Goal: Task Accomplishment & Management: Manage account settings

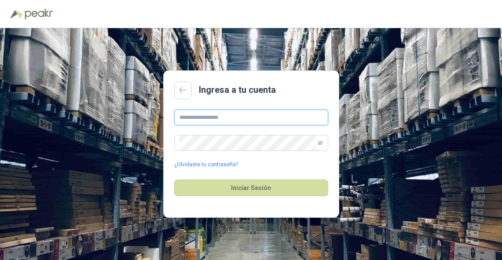
click at [212, 118] on input "text" at bounding box center [251, 118] width 154 height 16
type input "**********"
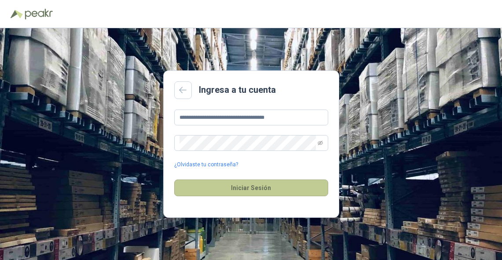
click at [265, 187] on button "Iniciar Sesión" at bounding box center [251, 188] width 154 height 17
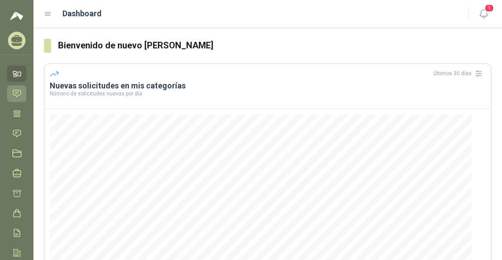
click at [17, 92] on icon at bounding box center [16, 93] width 9 height 9
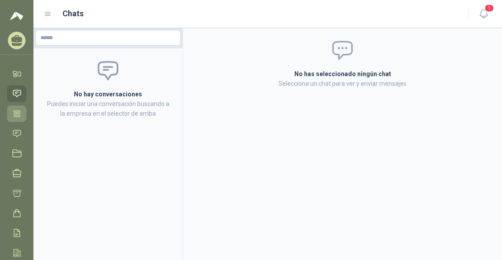
click at [14, 112] on icon at bounding box center [17, 113] width 7 height 6
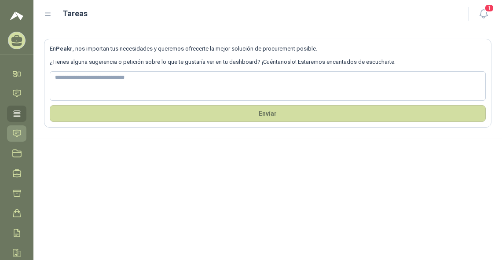
click at [14, 129] on icon at bounding box center [16, 133] width 9 height 9
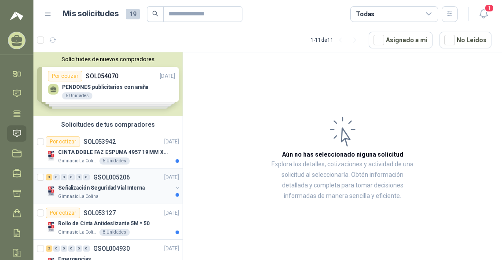
scroll to position [44, 0]
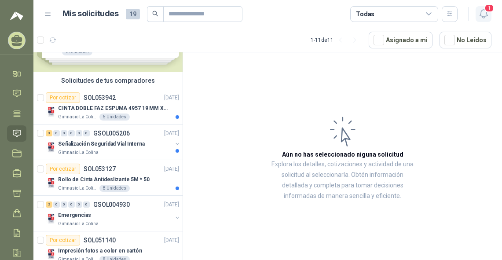
click at [480, 16] on icon "button" at bounding box center [483, 14] width 7 height 8
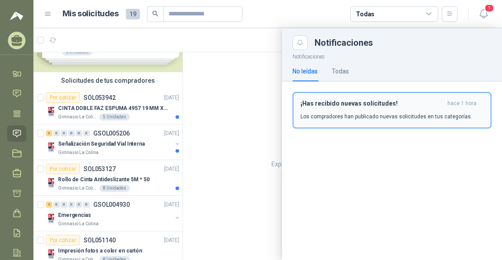
click at [390, 109] on div "¡Has recibido nuevas solicitudes! hace 1 hora Los compradores han publicado nue…" at bounding box center [392, 110] width 183 height 21
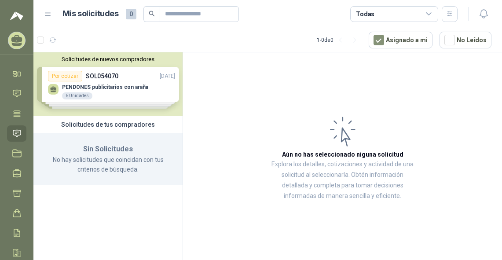
click at [104, 88] on div "Solicitudes de nuevos compradores Por cotizar SOL054070 [DATE] PENDONES publici…" at bounding box center [107, 84] width 149 height 64
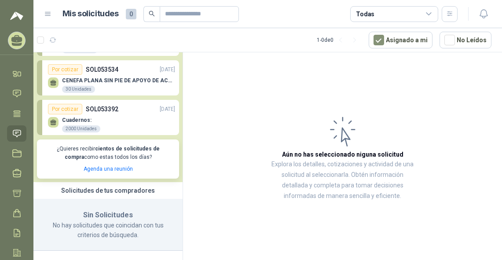
scroll to position [44, 0]
